Goal: Transaction & Acquisition: Purchase product/service

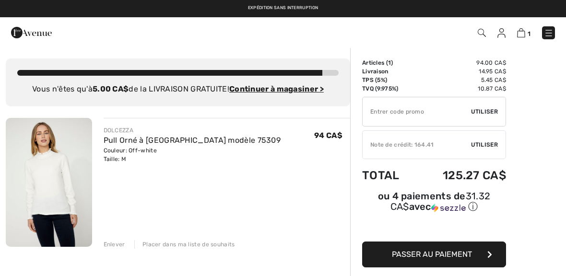
click at [422, 108] on input "TEXT" at bounding box center [417, 111] width 108 height 29
type input "EXTRA20"
click at [273, 92] on ins "Continuer à magasiner >" at bounding box center [276, 88] width 95 height 9
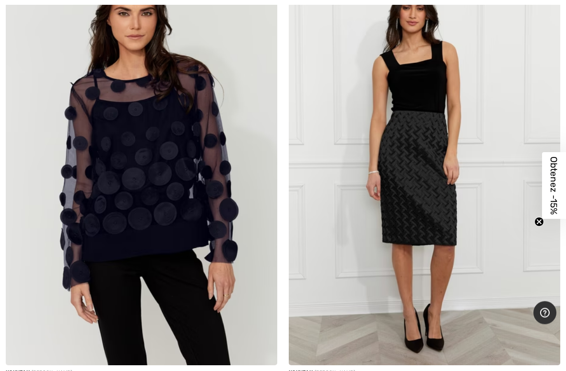
scroll to position [164, 0]
click at [437, 177] on img at bounding box center [425, 161] width 272 height 407
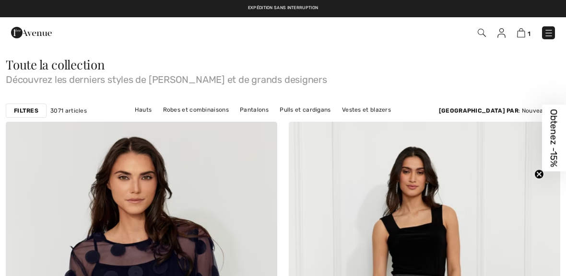
checkbox input "true"
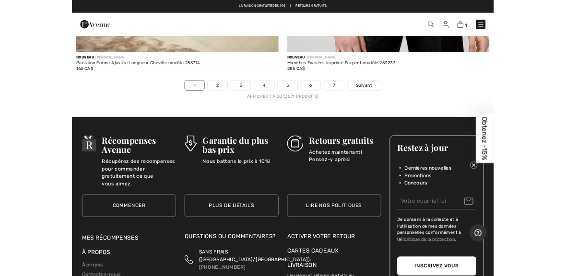
scroll to position [11684, 0]
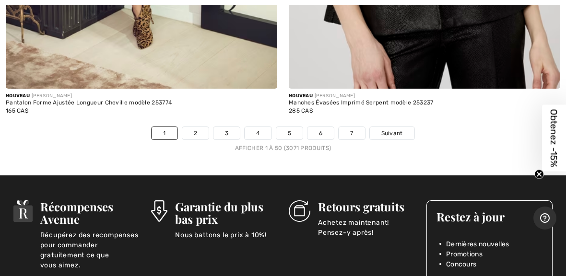
click at [197, 127] on link "2" at bounding box center [195, 133] width 26 height 12
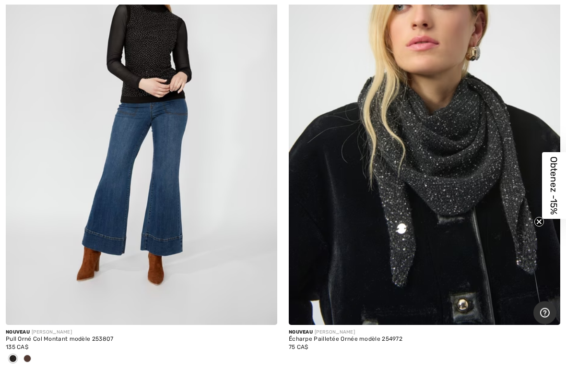
scroll to position [665, 0]
click at [447, 160] on img at bounding box center [425, 120] width 272 height 407
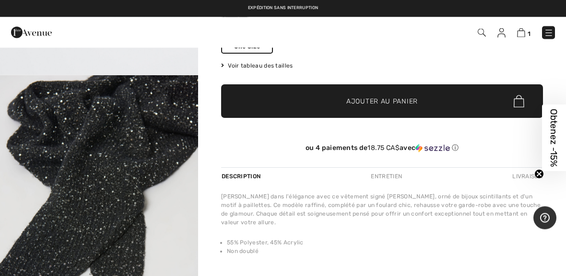
scroll to position [142, 0]
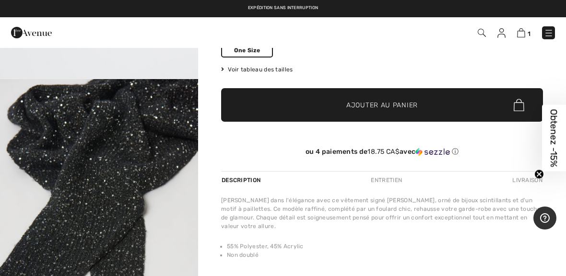
click at [127, 174] on img "5 / 5" at bounding box center [99, 227] width 198 height 297
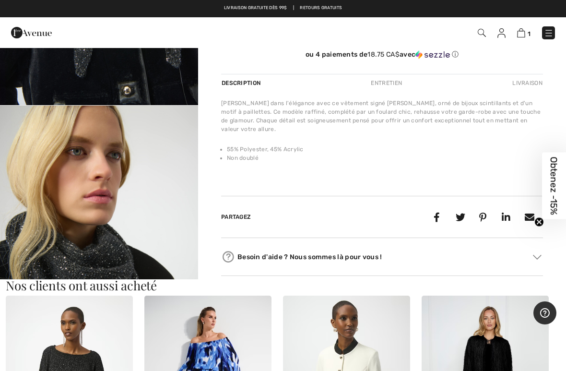
click at [169, 158] on img "2 / 5" at bounding box center [99, 254] width 198 height 297
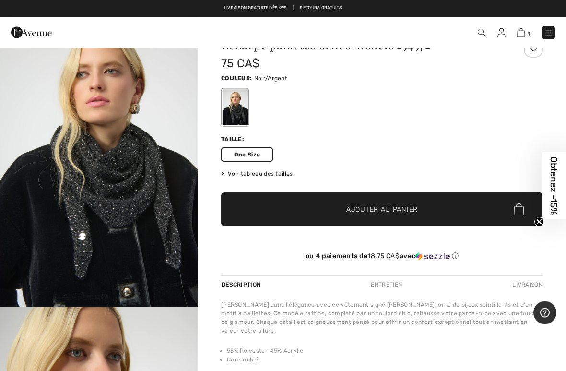
scroll to position [39, 0]
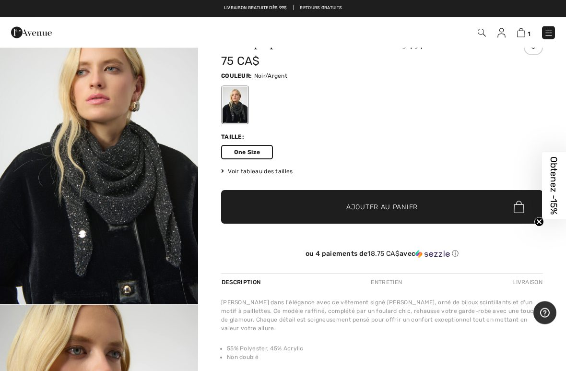
click at [405, 204] on span "Ajouter au panier" at bounding box center [381, 207] width 71 height 10
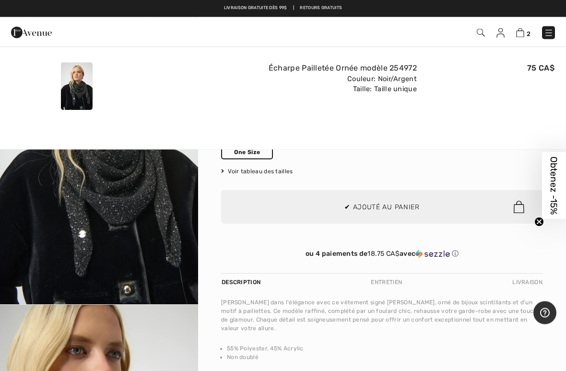
scroll to position [40, 0]
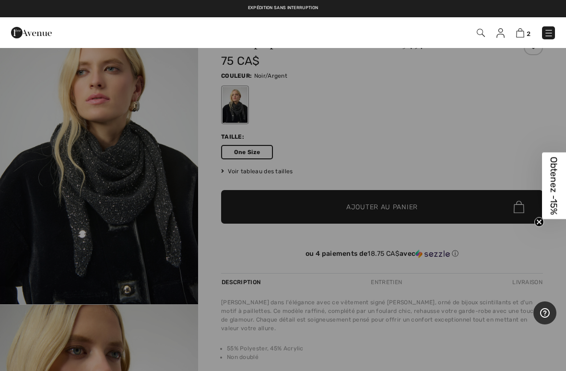
click at [524, 29] on img at bounding box center [520, 32] width 8 height 9
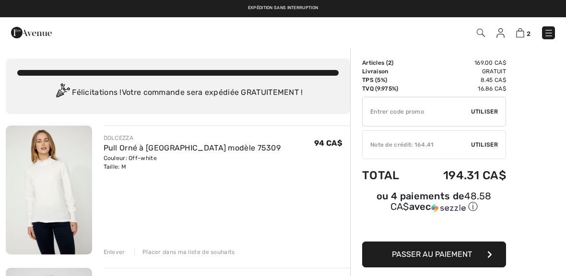
click at [487, 111] on span "Utiliser" at bounding box center [484, 111] width 27 height 9
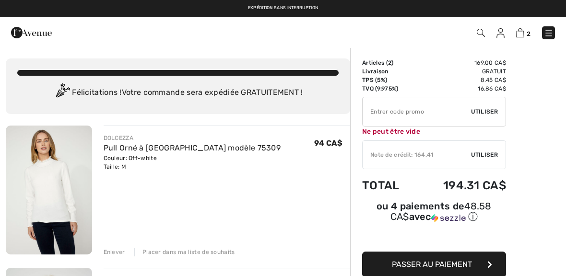
click at [415, 108] on input "TEXT" at bounding box center [417, 111] width 108 height 29
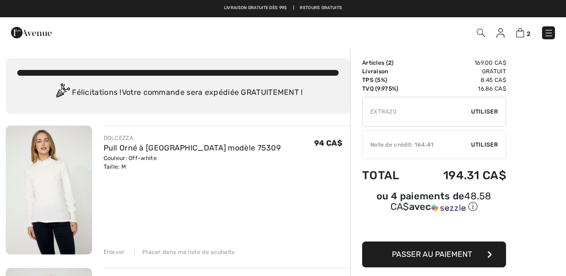
type input "EXTRA20"
click at [490, 144] on span "Utiliser" at bounding box center [484, 145] width 27 height 9
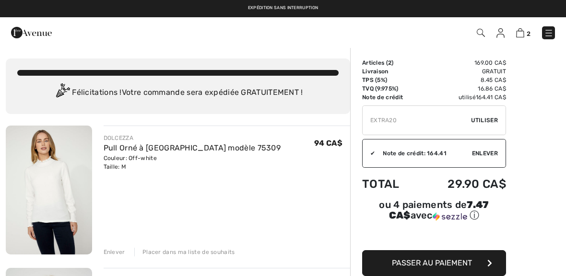
click at [450, 270] on button "Passer au paiement" at bounding box center [434, 263] width 144 height 26
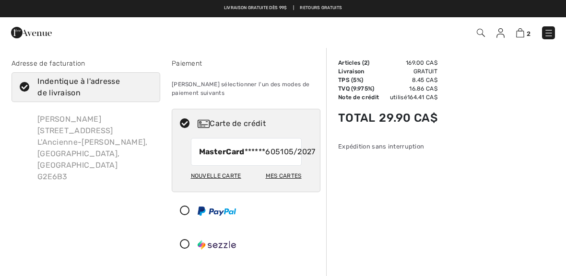
click at [288, 184] on div "Mes cartes" at bounding box center [284, 176] width 36 height 16
radio input "true"
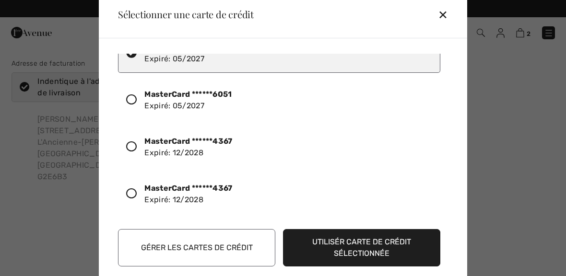
scroll to position [28, 0]
click at [130, 152] on icon at bounding box center [131, 147] width 11 height 11
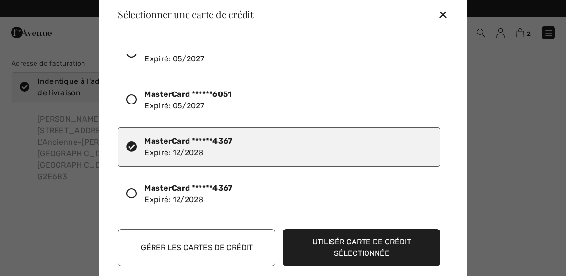
click at [374, 250] on button "Utilisér carte de crédit sélectionnée" at bounding box center [361, 247] width 157 height 37
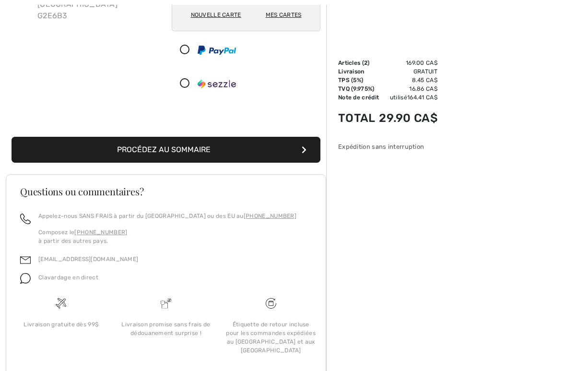
scroll to position [196, 0]
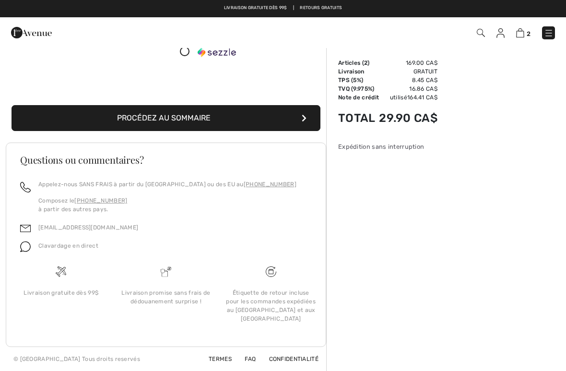
click at [183, 126] on button "Procédez au sommaire" at bounding box center [166, 118] width 309 height 26
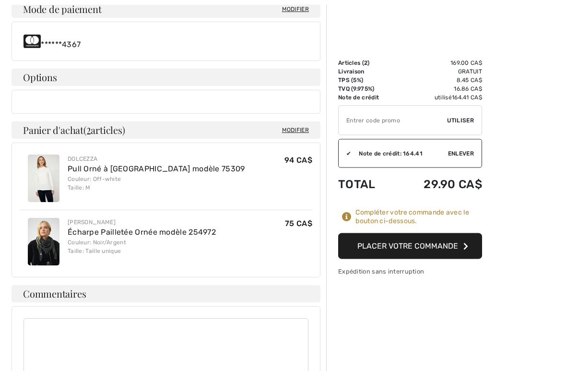
scroll to position [395, 0]
click at [424, 249] on button "Placer votre commande" at bounding box center [410, 246] width 144 height 26
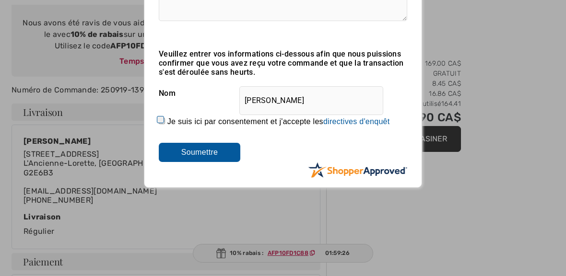
scroll to position [137, 0]
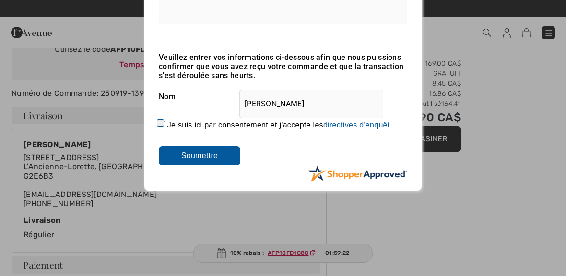
click at [165, 121] on input "Je suis ici par consentement et j'accepte les En soumettant une évaluation, vou…" at bounding box center [162, 124] width 6 height 6
checkbox input "true"
click at [204, 159] on input "Soumettre" at bounding box center [200, 155] width 82 height 19
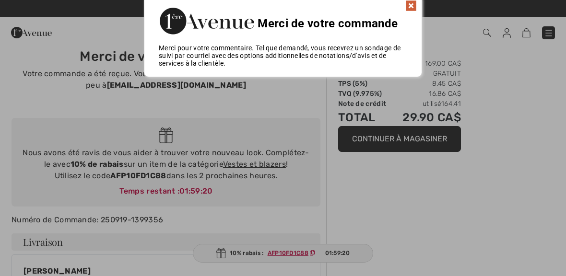
scroll to position [0, 0]
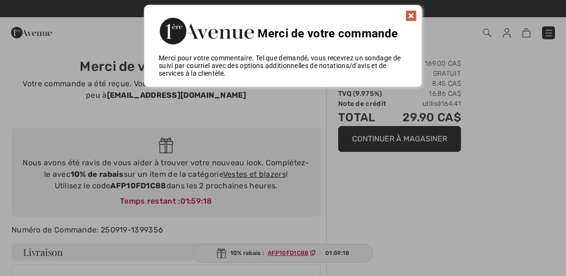
click at [415, 15] on img at bounding box center [411, 16] width 12 height 12
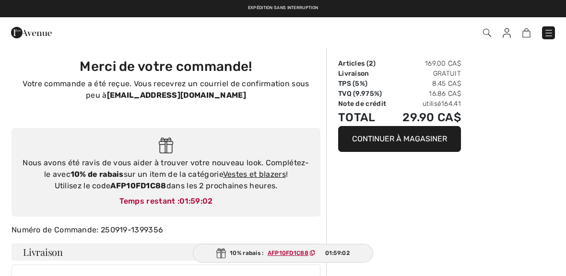
click at [255, 173] on link "Vestes et blazers" at bounding box center [254, 174] width 63 height 9
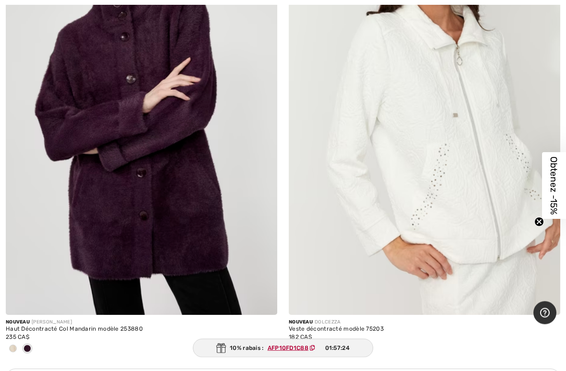
scroll to position [2492, 0]
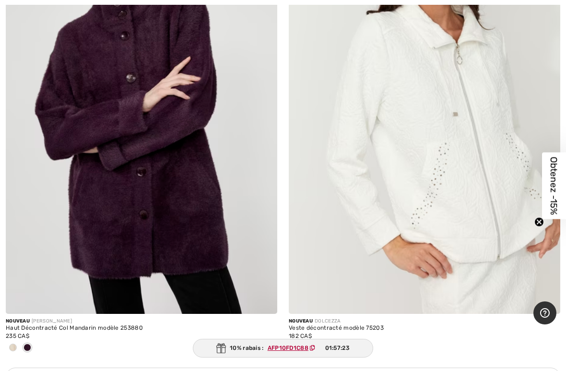
click at [468, 148] on img at bounding box center [425, 109] width 272 height 407
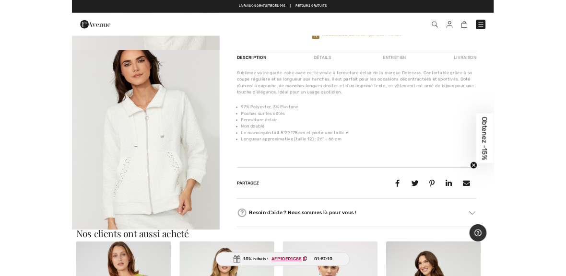
scroll to position [220, 0]
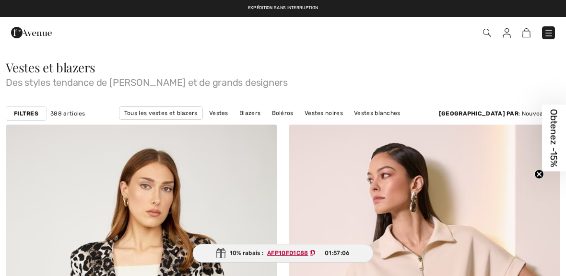
scroll to position [2492, 0]
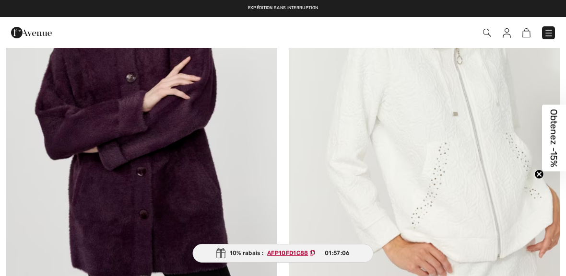
checkbox input "true"
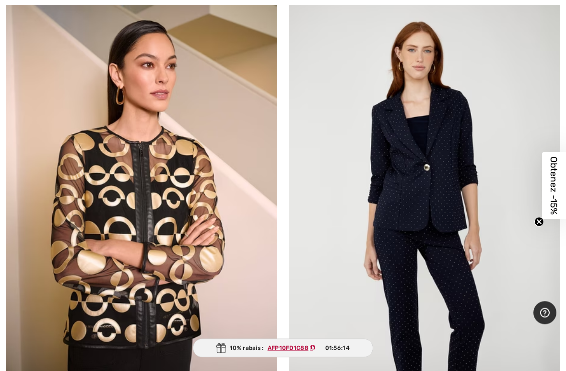
scroll to position [8003, 0]
click at [457, 166] on img at bounding box center [425, 196] width 272 height 407
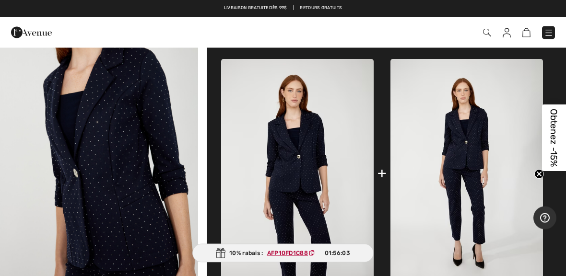
scroll to position [360, 0]
click at [137, 189] on img "2 / 4" at bounding box center [99, 133] width 198 height 297
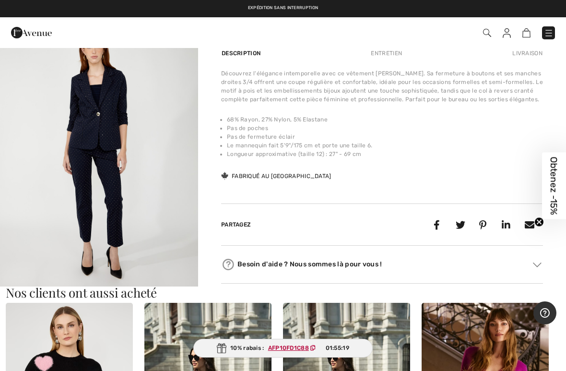
click at [113, 149] on img "3 / 4" at bounding box center [99, 154] width 198 height 297
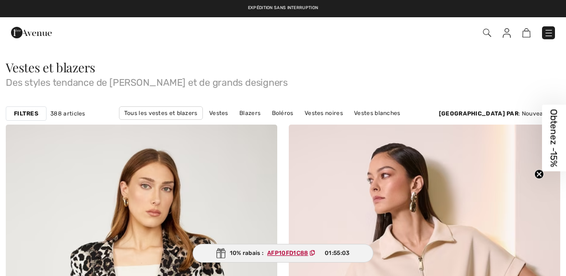
scroll to position [8003, 0]
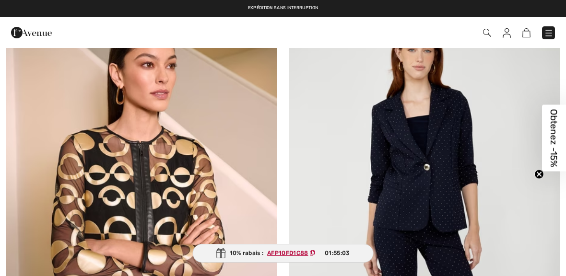
checkbox input "true"
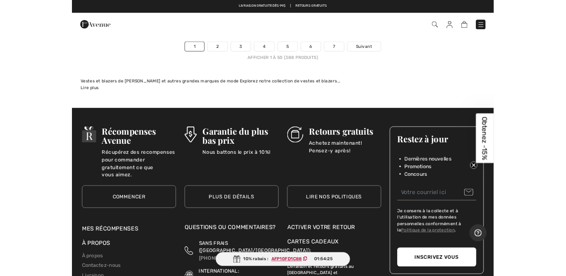
scroll to position [11694, 0]
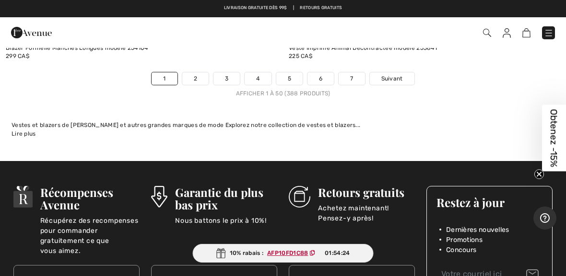
click at [202, 72] on link "2" at bounding box center [195, 78] width 26 height 12
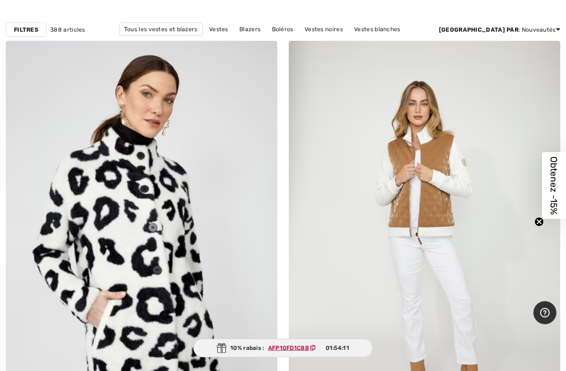
scroll to position [84, 0]
click at [453, 166] on img at bounding box center [425, 244] width 272 height 407
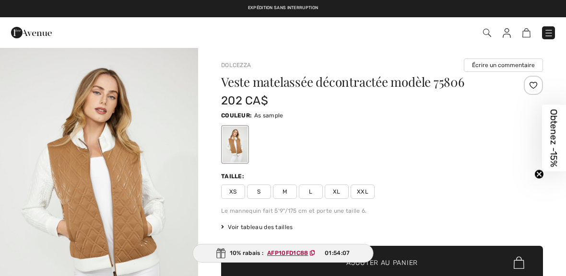
checkbox input "true"
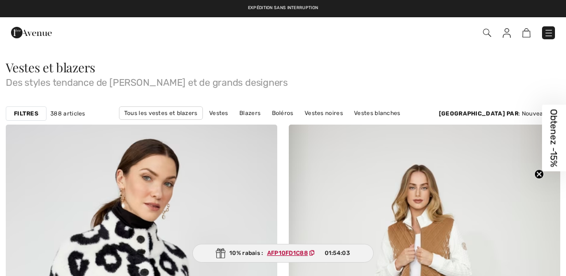
checkbox input "true"
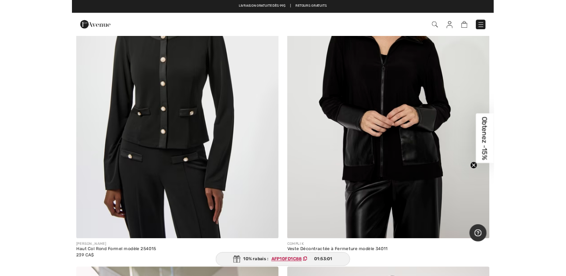
scroll to position [9458, 0]
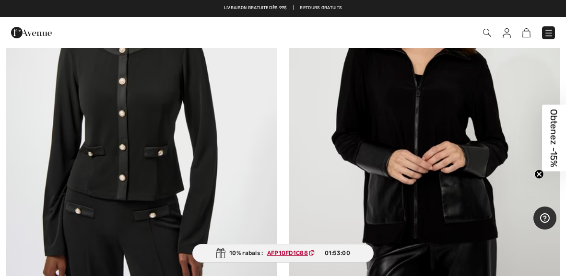
click at [497, 156] on img at bounding box center [425, 117] width 272 height 407
click at [463, 120] on img at bounding box center [425, 117] width 272 height 407
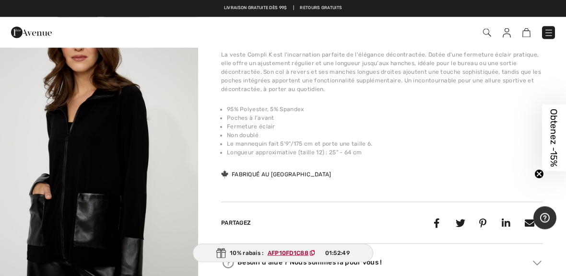
scroll to position [321, 0]
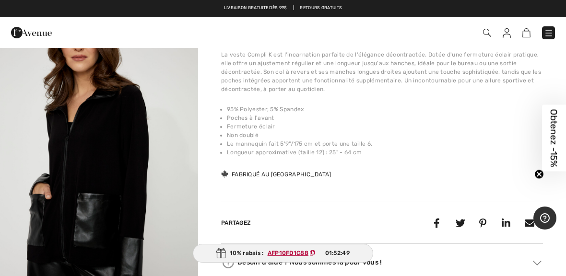
click at [118, 190] on img "2 / 4" at bounding box center [99, 172] width 198 height 297
click at [151, 175] on img "2 / 4" at bounding box center [99, 172] width 198 height 297
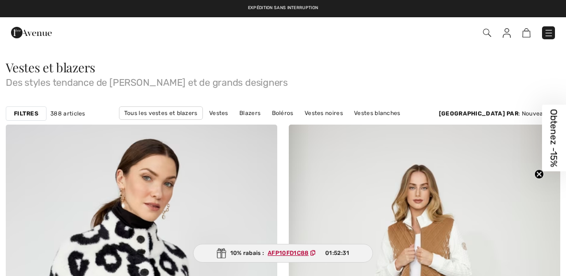
scroll to position [9458, 0]
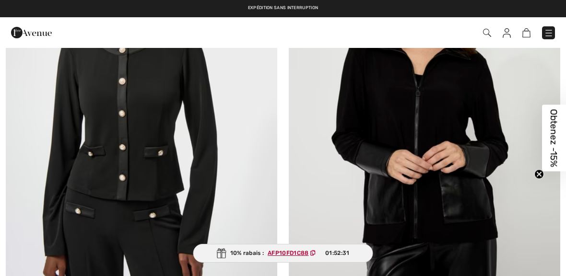
checkbox input "true"
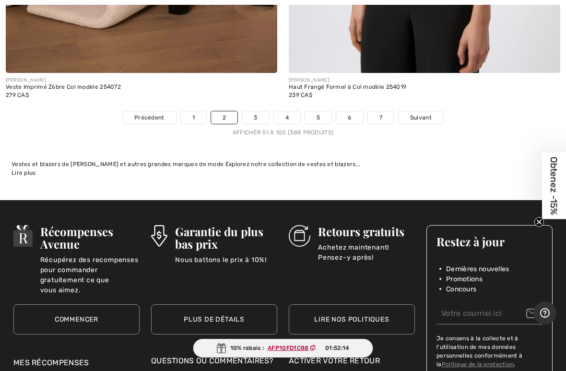
scroll to position [11594, 0]
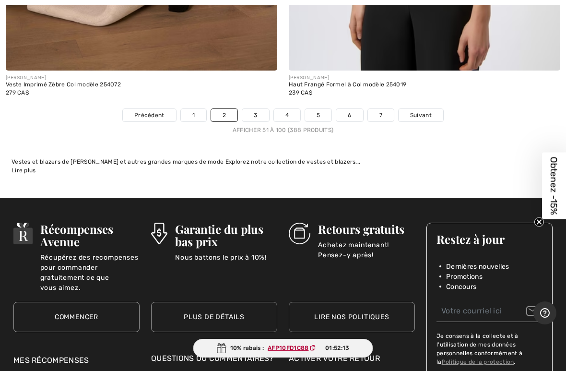
click at [261, 109] on link "3" at bounding box center [255, 115] width 26 height 12
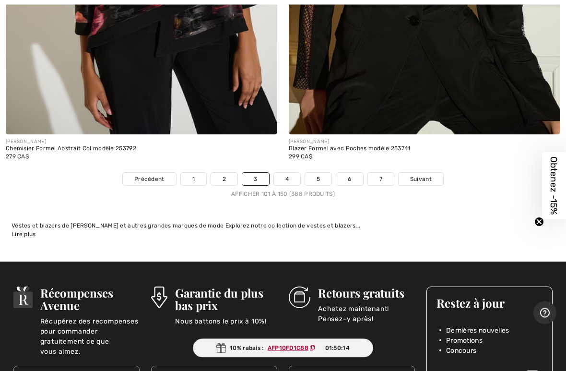
scroll to position [11574, 0]
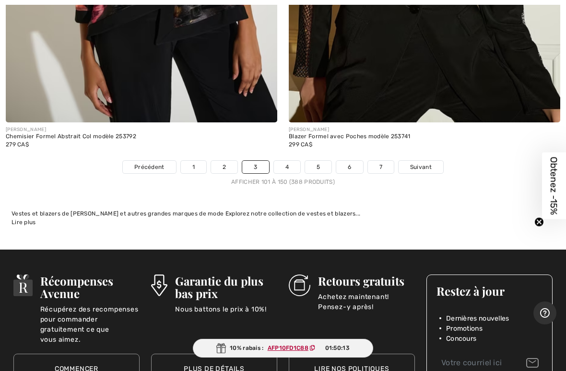
click at [291, 161] on link "4" at bounding box center [287, 167] width 26 height 12
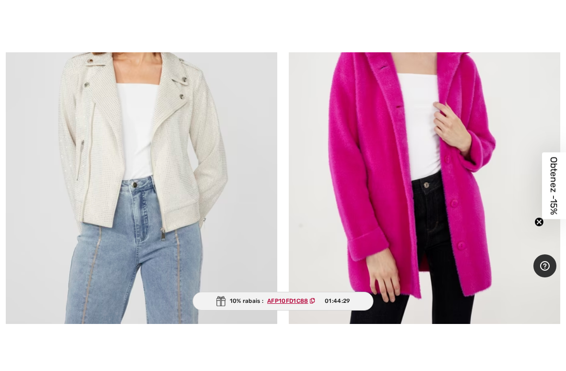
scroll to position [5232, 0]
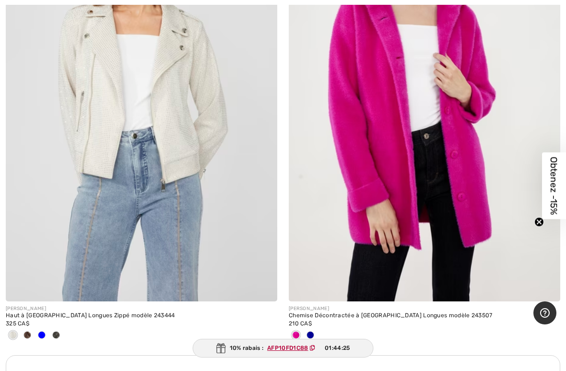
click at [443, 124] on img at bounding box center [425, 97] width 272 height 407
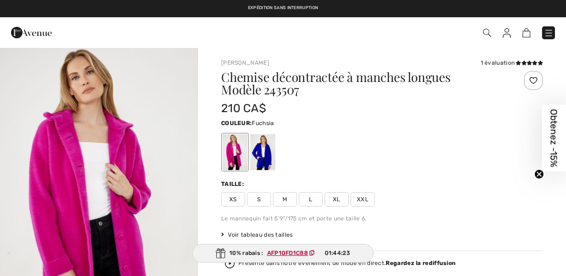
checkbox input "true"
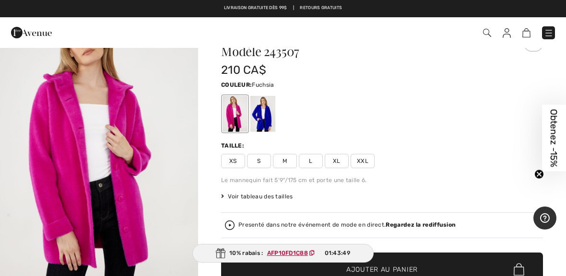
scroll to position [38, 0]
click at [112, 145] on img "1 / 8" at bounding box center [99, 157] width 198 height 297
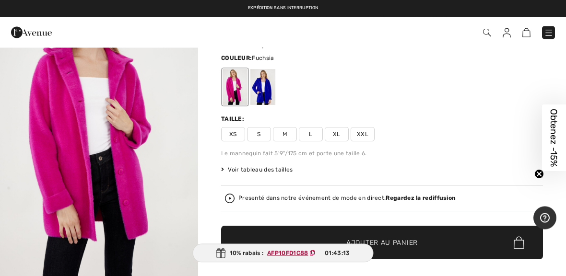
scroll to position [65, 0]
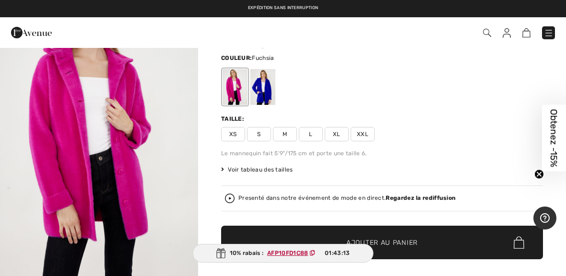
click at [154, 156] on img "1 / 8" at bounding box center [99, 130] width 198 height 297
